Goal: Information Seeking & Learning: Learn about a topic

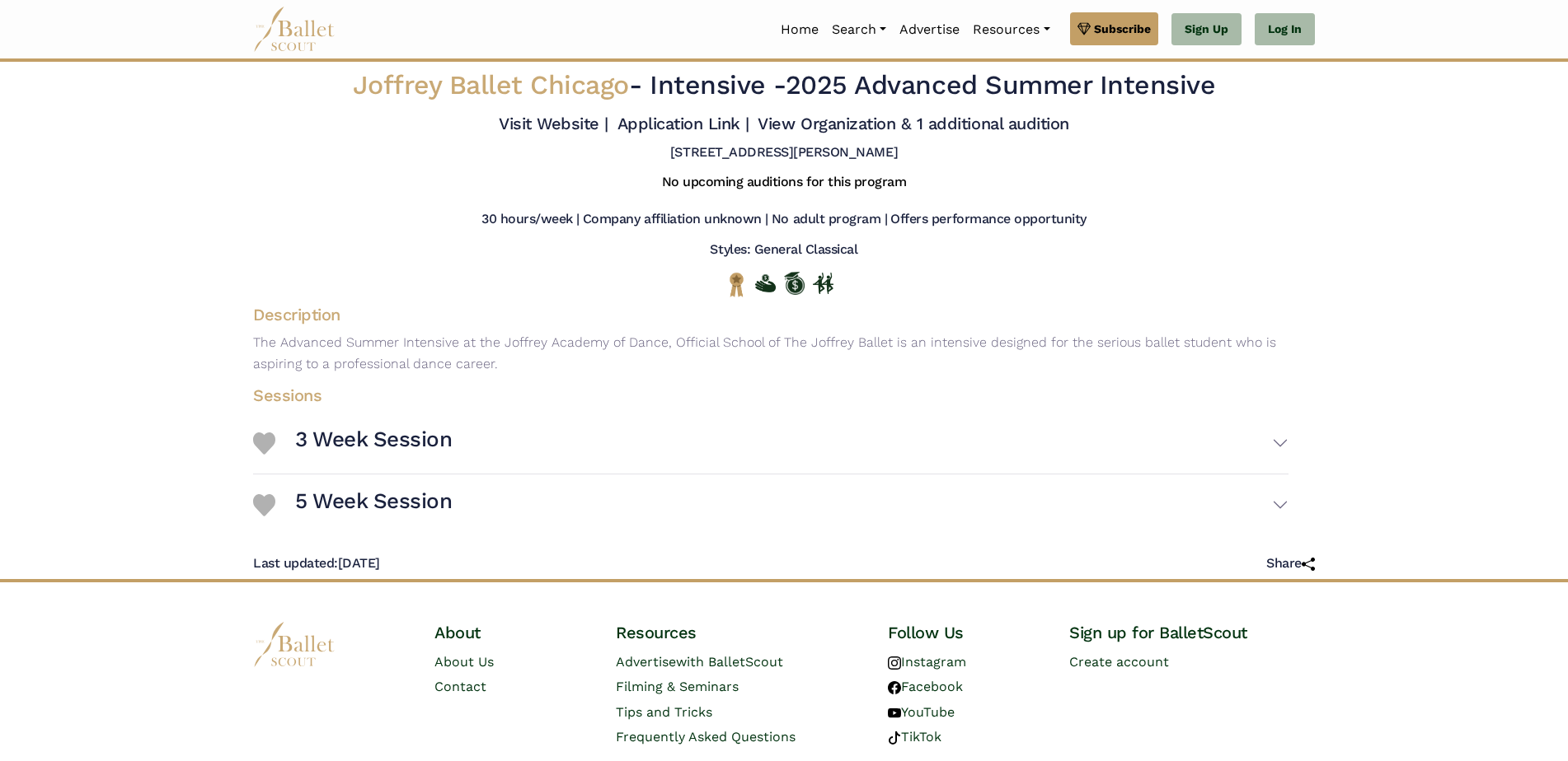
click at [530, 580] on div at bounding box center [784, 581] width 1568 height 3
click at [349, 440] on h3 "3 Week Session" at bounding box center [373, 439] width 156 height 28
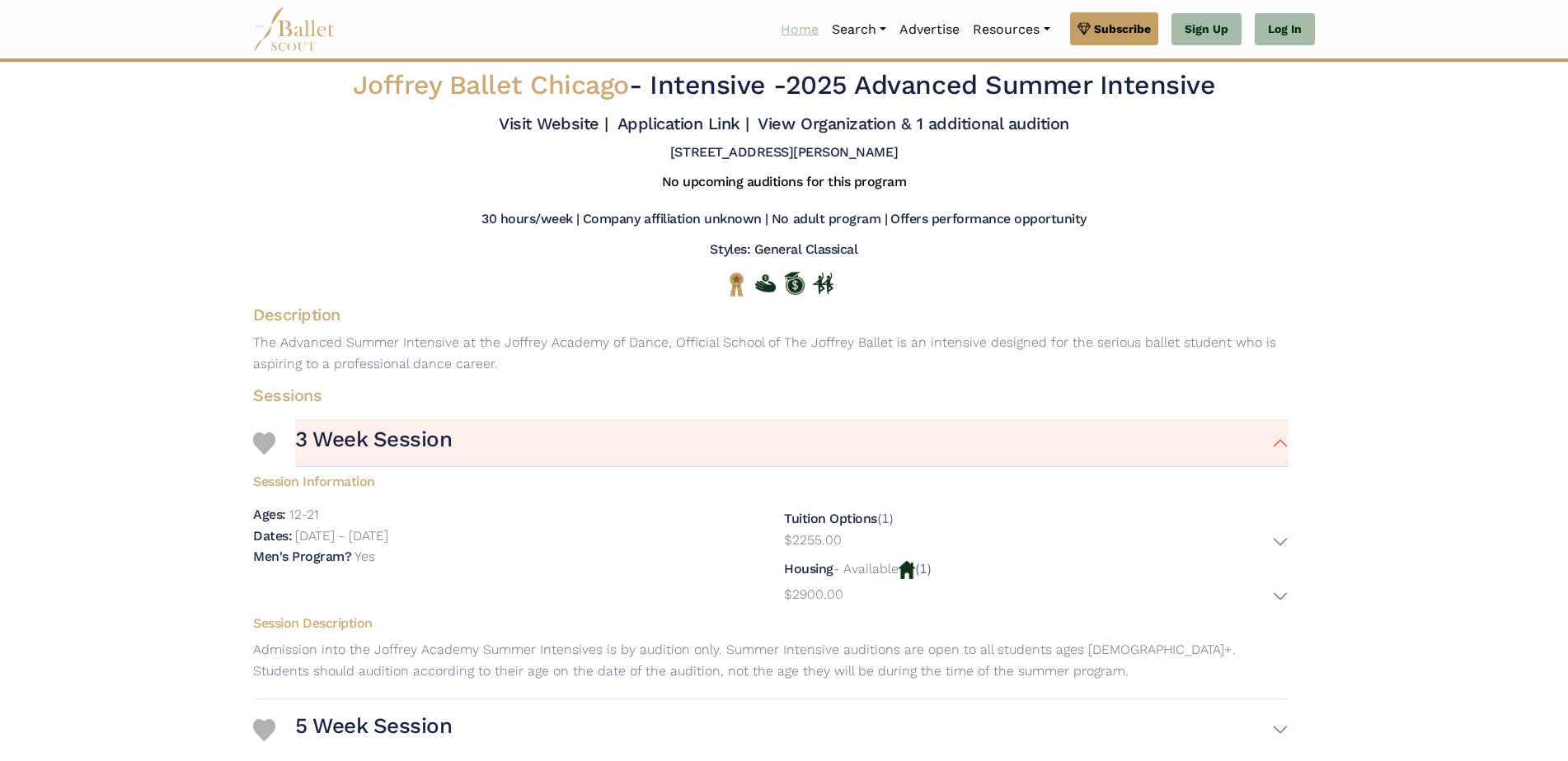
click at [795, 24] on link "Home" at bounding box center [800, 30] width 51 height 35
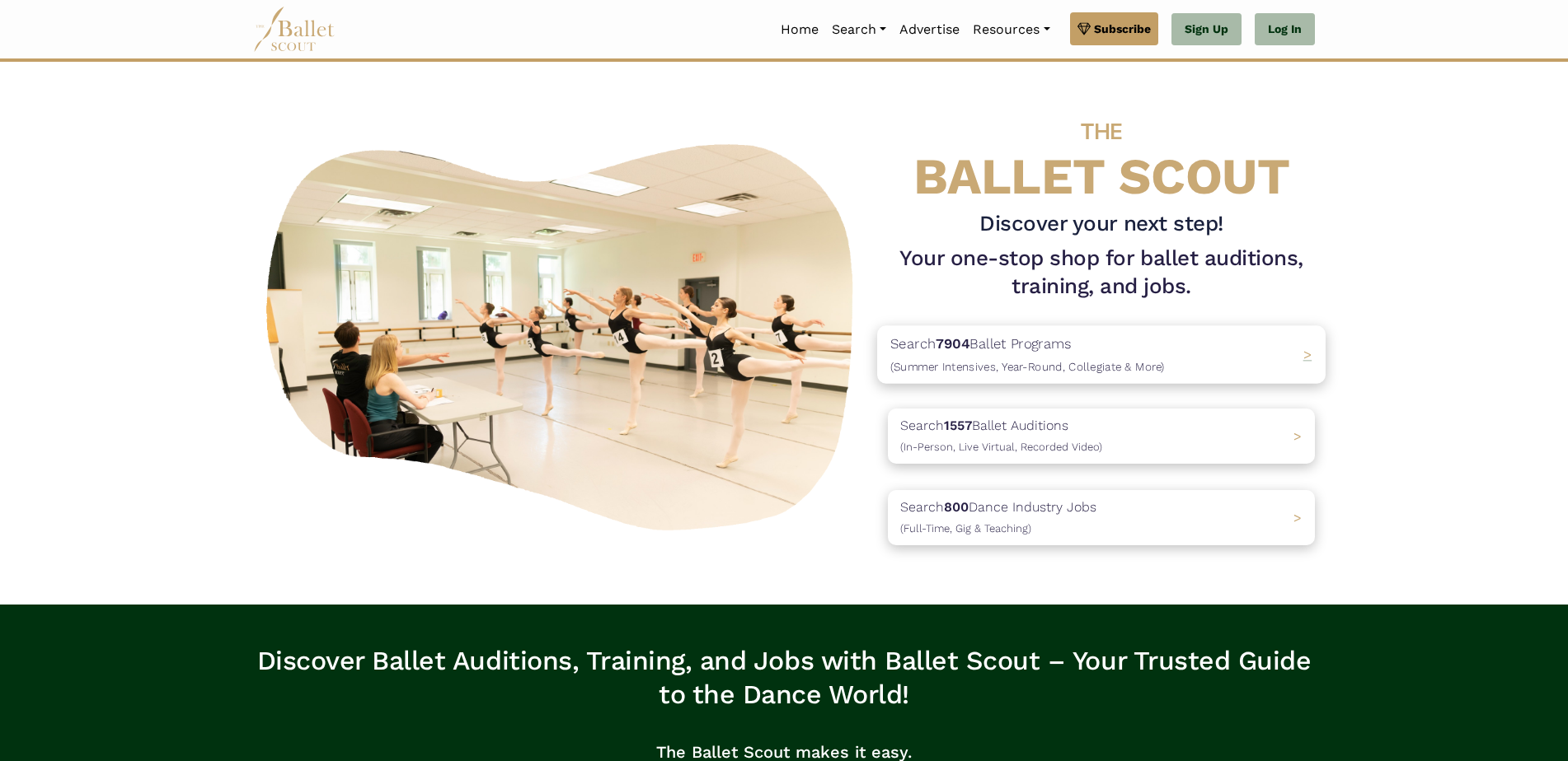
click at [1042, 340] on p "Search 7904 Ballet Programs (Summer Intensives, Year-Round, Collegiate & More)" at bounding box center [1027, 354] width 275 height 44
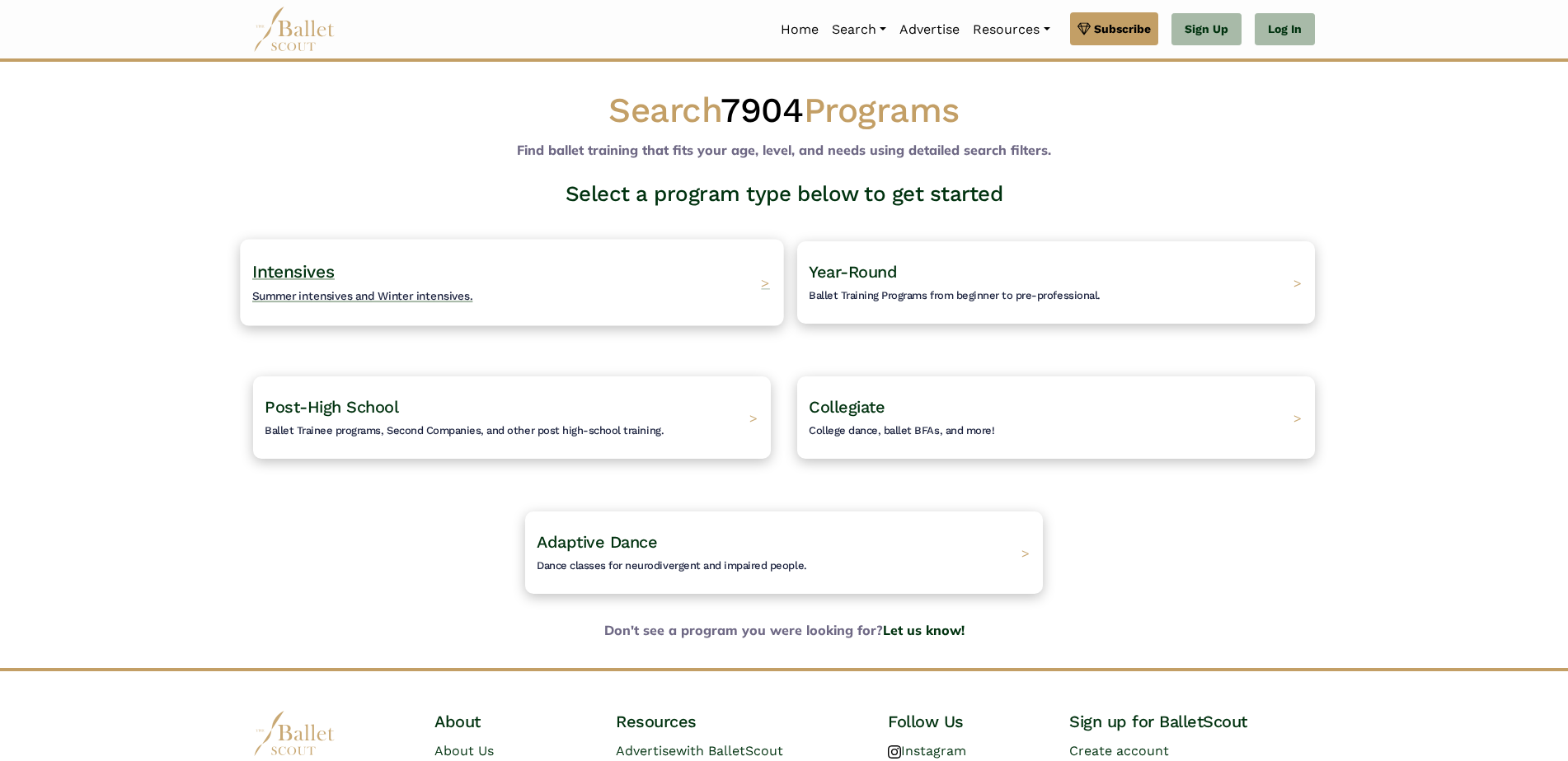
click at [292, 264] on span "Intensives" at bounding box center [293, 271] width 82 height 20
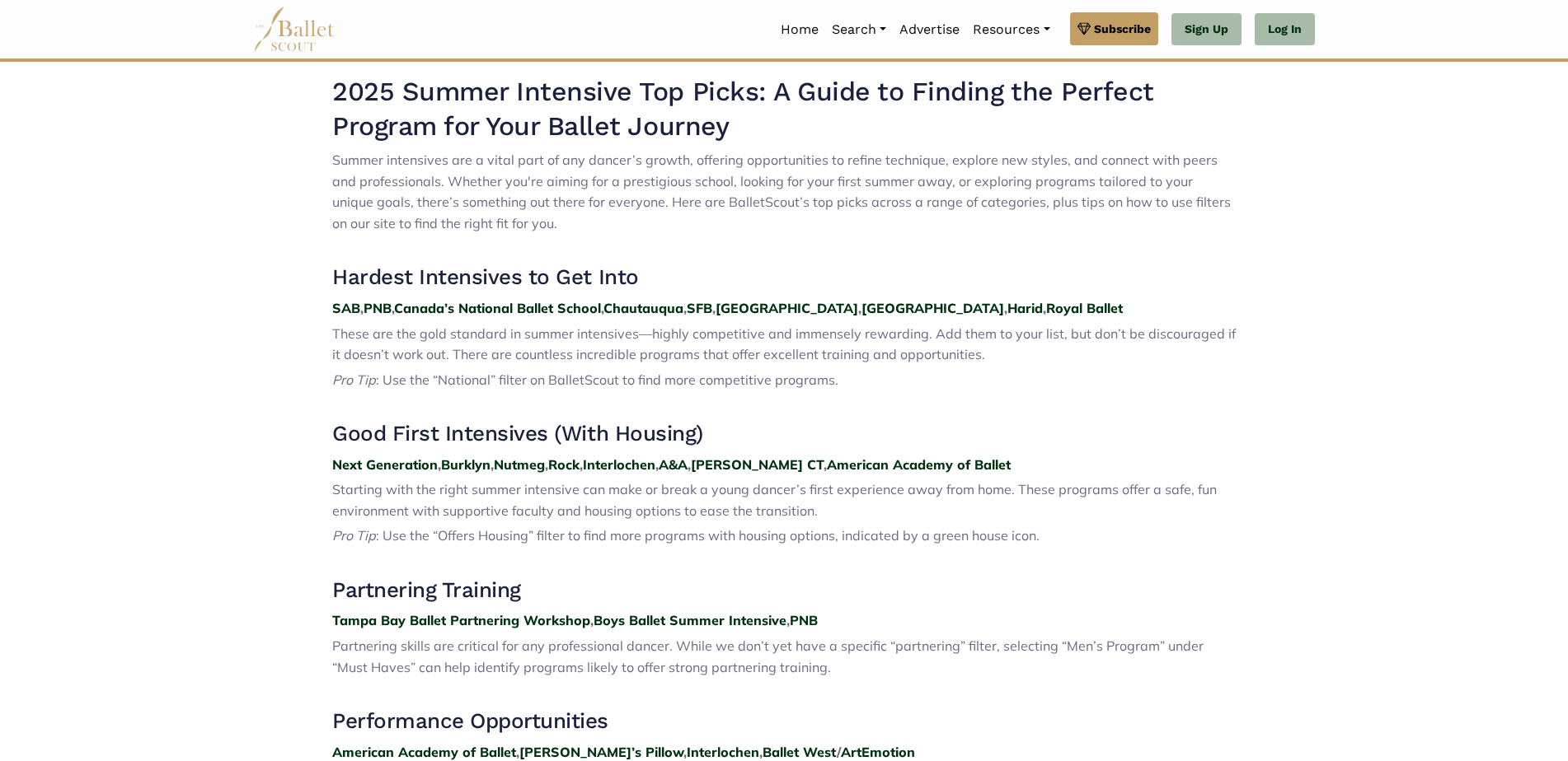
scroll to position [612, 0]
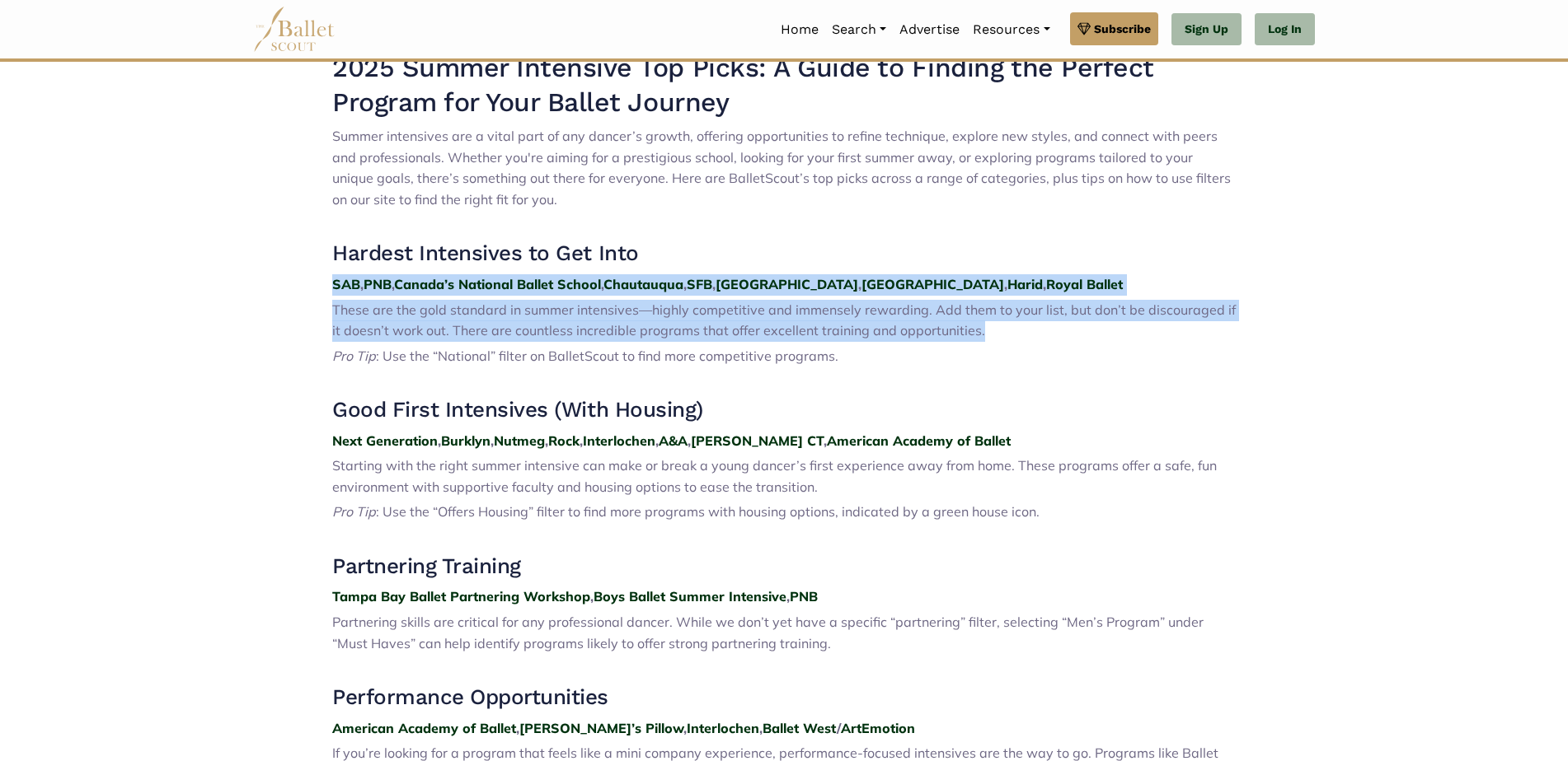
drag, startPoint x: 1567, startPoint y: 261, endPoint x: 1574, endPoint y: 331, distance: 70.3
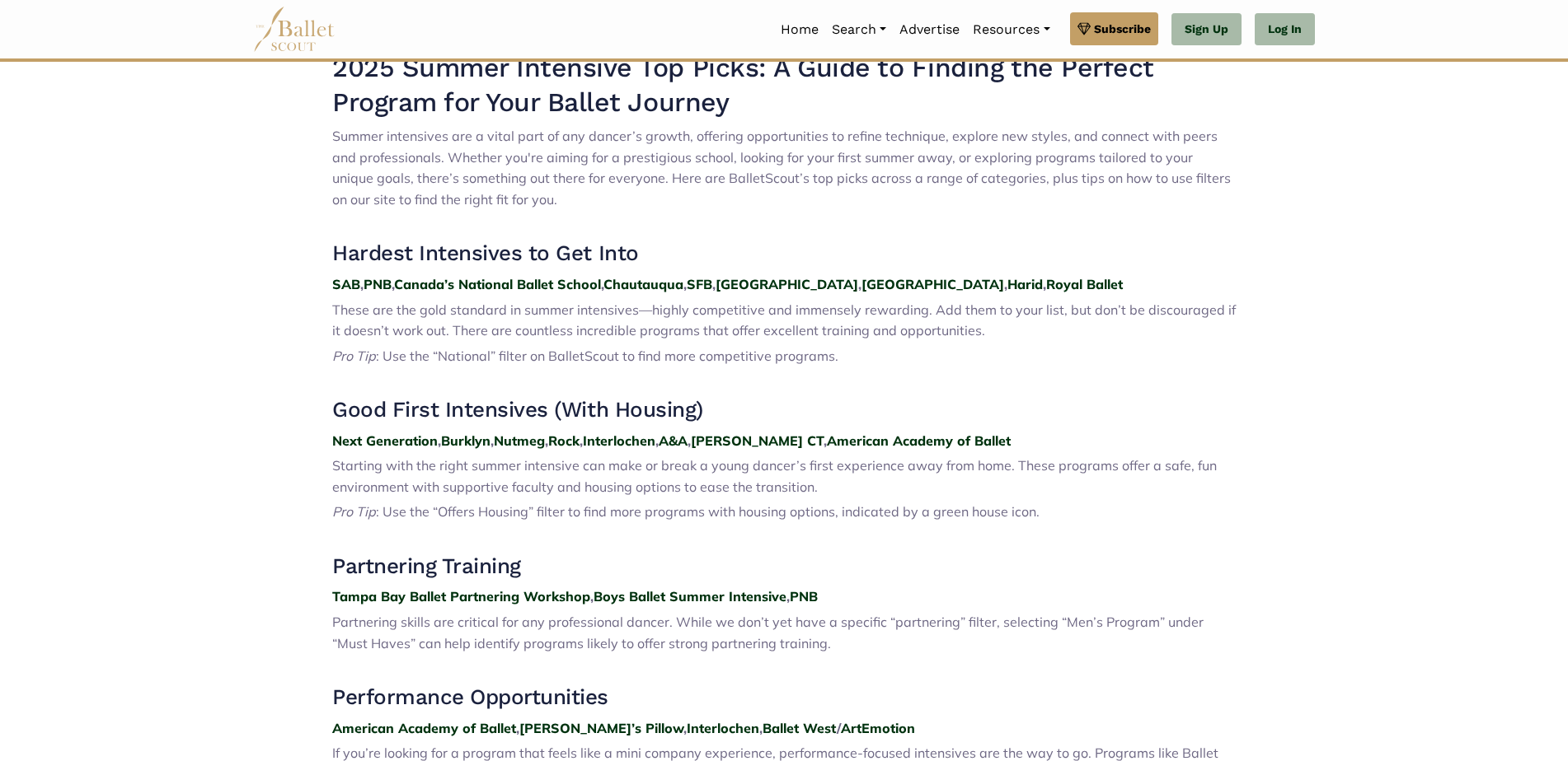
drag, startPoint x: 1574, startPoint y: 331, endPoint x: 1418, endPoint y: 378, distance: 162.9
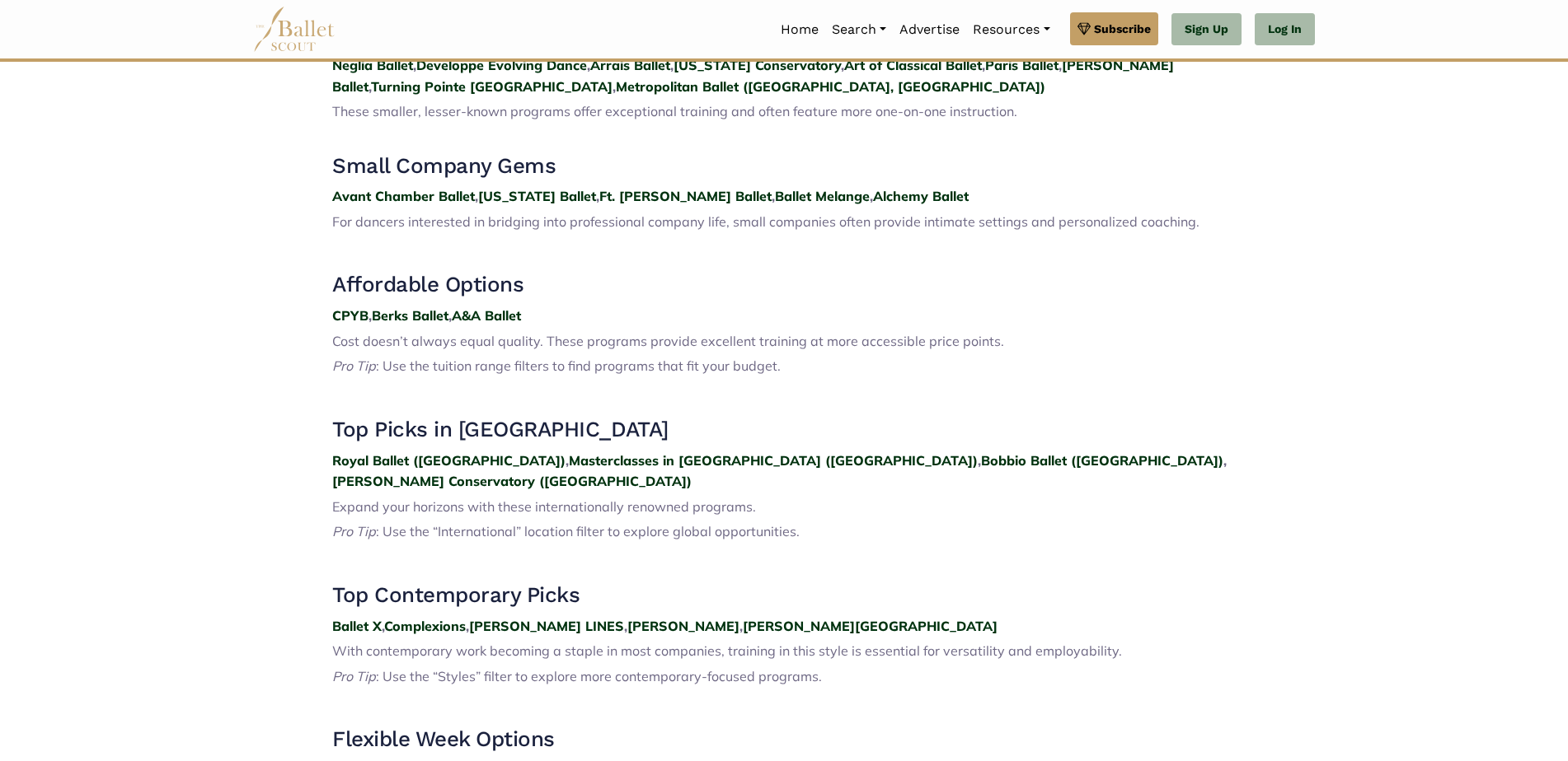
scroll to position [1925, 0]
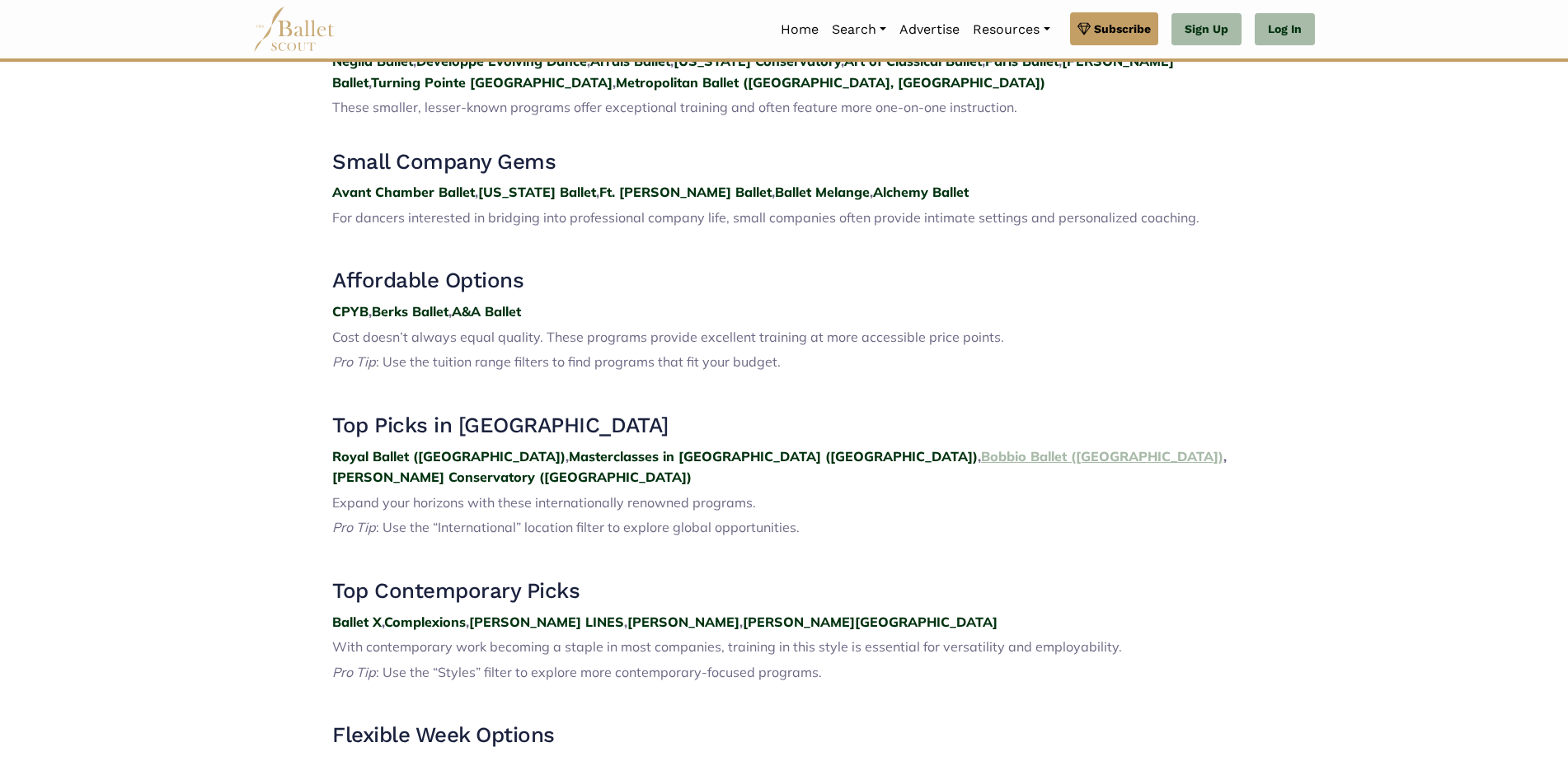
click at [981, 448] on strong "Bobbio Ballet (Italy)" at bounding box center [1101, 456] width 242 height 16
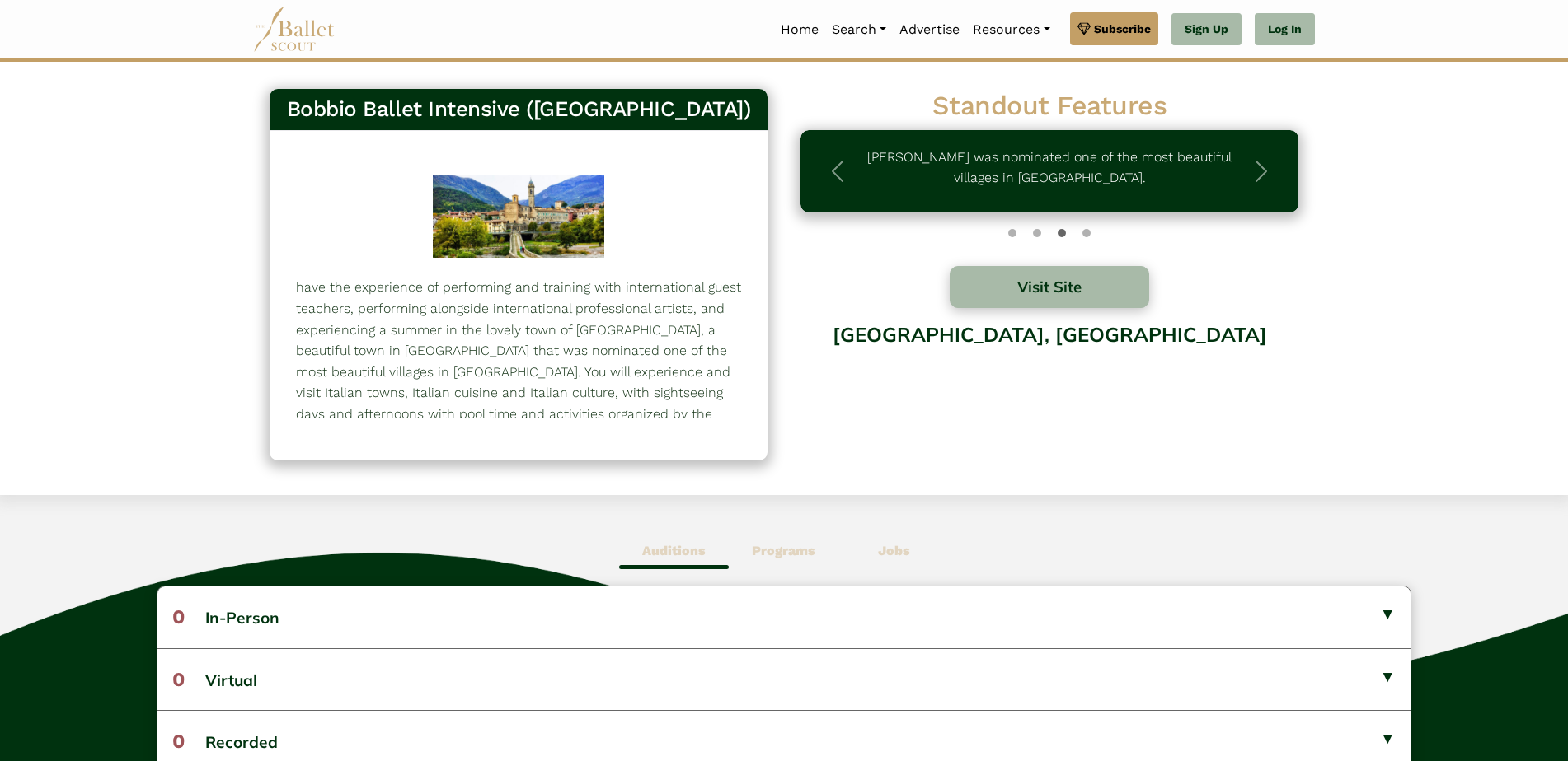
scroll to position [136, 0]
click at [835, 172] on span "button" at bounding box center [837, 171] width 26 height 26
